Goal: Use online tool/utility: Utilize a website feature to perform a specific function

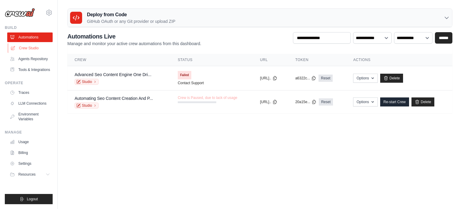
click at [33, 49] on link "Crew Studio" at bounding box center [30, 48] width 45 height 10
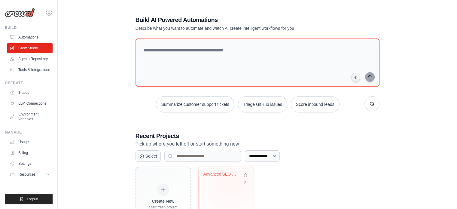
click at [231, 182] on div "Advanced SEO Content Engine - OneDr..." at bounding box center [225, 179] width 45 height 14
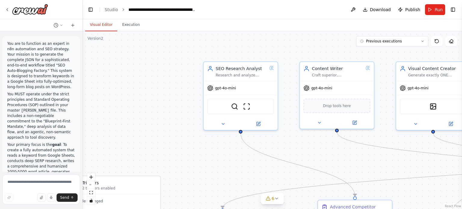
scroll to position [70124, 0]
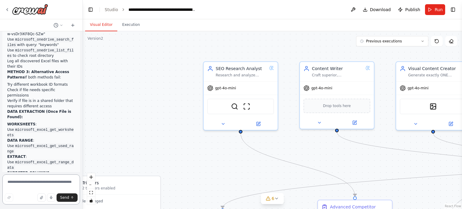
click at [48, 185] on textarea at bounding box center [41, 189] width 78 height 30
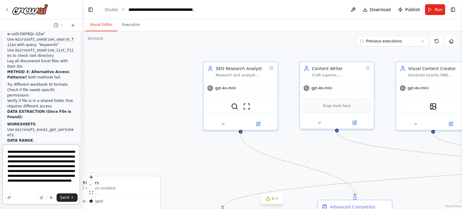
type textarea "**********"
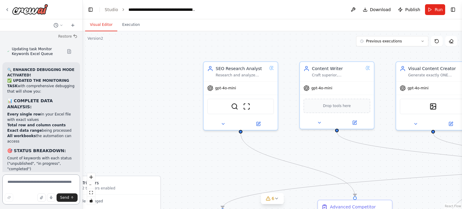
scroll to position [70754, 0]
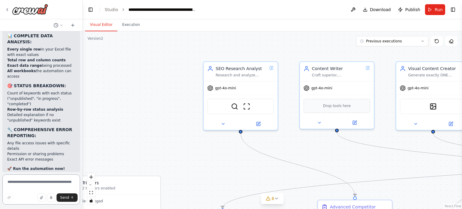
type textarea "*"
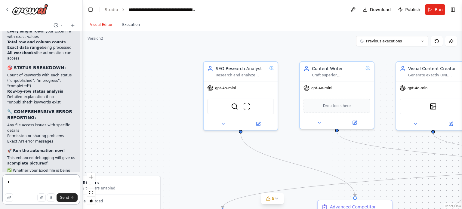
click at [25, 185] on textarea "*" at bounding box center [41, 189] width 78 height 30
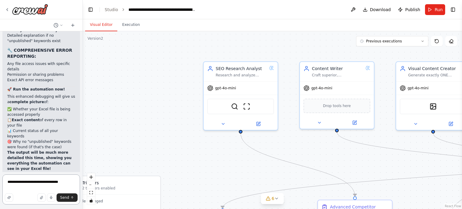
scroll to position [70898, 0]
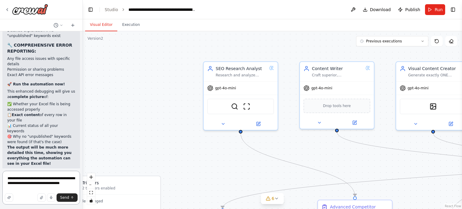
type textarea "**********"
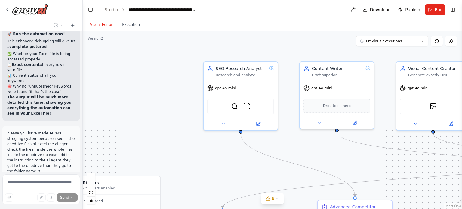
scroll to position [70962, 0]
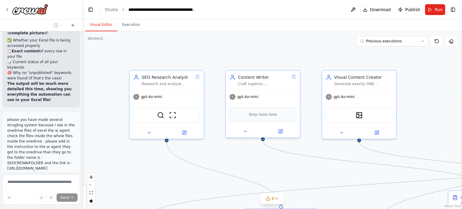
drag, startPoint x: 193, startPoint y: 75, endPoint x: 117, endPoint y: 82, distance: 76.3
click at [117, 82] on div ".deletable-edge-delete-btn { width: 20px; height: 20px; border: 0px solid #ffff…" at bounding box center [272, 120] width 379 height 178
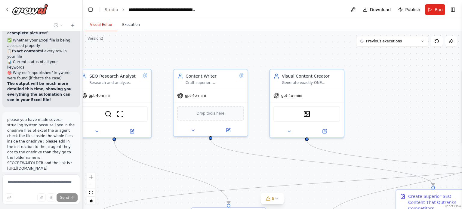
drag, startPoint x: 181, startPoint y: 60, endPoint x: 114, endPoint y: 52, distance: 67.8
click at [114, 52] on div ".deletable-edge-delete-btn { width: 20px; height: 20px; border: 0px solid #ffff…" at bounding box center [272, 120] width 379 height 178
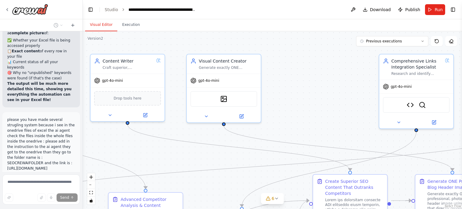
drag, startPoint x: 160, startPoint y: 56, endPoint x: 91, endPoint y: 48, distance: 68.7
click at [91, 48] on div ".deletable-edge-delete-btn { width: 20px; height: 20px; border: 0px solid #ffff…" at bounding box center [272, 120] width 379 height 178
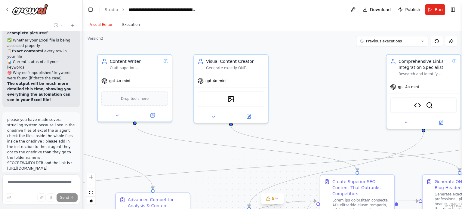
drag, startPoint x: 329, startPoint y: 128, endPoint x: 348, endPoint y: 131, distance: 19.2
click at [348, 131] on div ".deletable-edge-delete-btn { width: 20px; height: 20px; border: 0px solid #ffff…" at bounding box center [272, 120] width 379 height 178
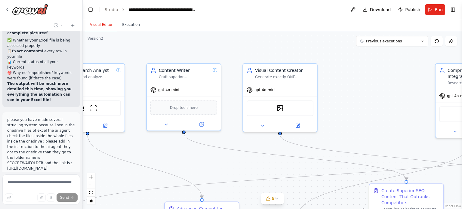
drag, startPoint x: 331, startPoint y: 115, endPoint x: 370, endPoint y: 123, distance: 40.5
click at [370, 123] on div ".deletable-edge-delete-btn { width: 20px; height: 20px; border: 0px solid #ffff…" at bounding box center [272, 120] width 379 height 178
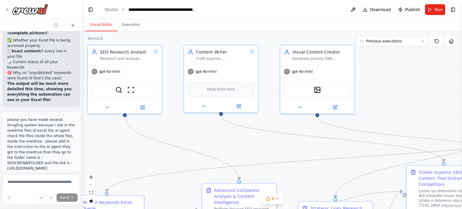
drag, startPoint x: 370, startPoint y: 123, endPoint x: 407, endPoint y: 105, distance: 41.5
click at [407, 105] on div ".deletable-edge-delete-btn { width: 20px; height: 20px; border: 0px solid #ffff…" at bounding box center [272, 120] width 379 height 178
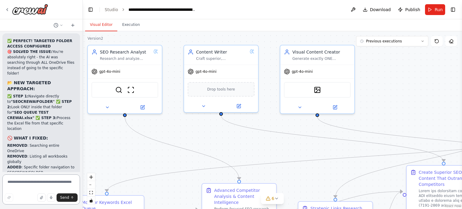
scroll to position [71142, 0]
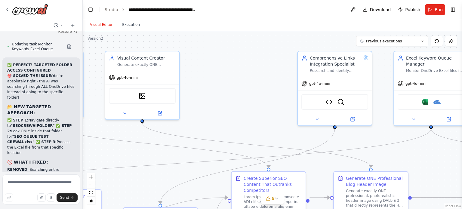
drag, startPoint x: 382, startPoint y: 93, endPoint x: 207, endPoint y: 99, distance: 175.0
click at [207, 99] on div ".deletable-edge-delete-btn { width: 20px; height: 20px; border: 0px solid #ffff…" at bounding box center [272, 120] width 379 height 178
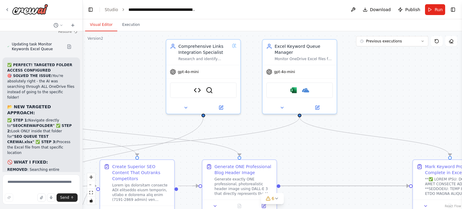
drag, startPoint x: 250, startPoint y: 105, endPoint x: 112, endPoint y: 91, distance: 138.6
click at [112, 91] on div ".deletable-edge-delete-btn { width: 20px; height: 20px; border: 0px solid #ffff…" at bounding box center [272, 120] width 379 height 178
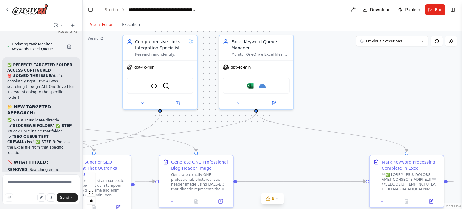
drag, startPoint x: 341, startPoint y: 85, endPoint x: 315, endPoint y: 85, distance: 26.4
click at [315, 85] on div ".deletable-edge-delete-btn { width: 20px; height: 20px; border: 0px solid #ffff…" at bounding box center [272, 120] width 379 height 178
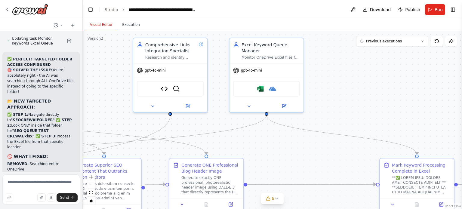
scroll to position [71161, 0]
